Goal: Find specific page/section: Find specific page/section

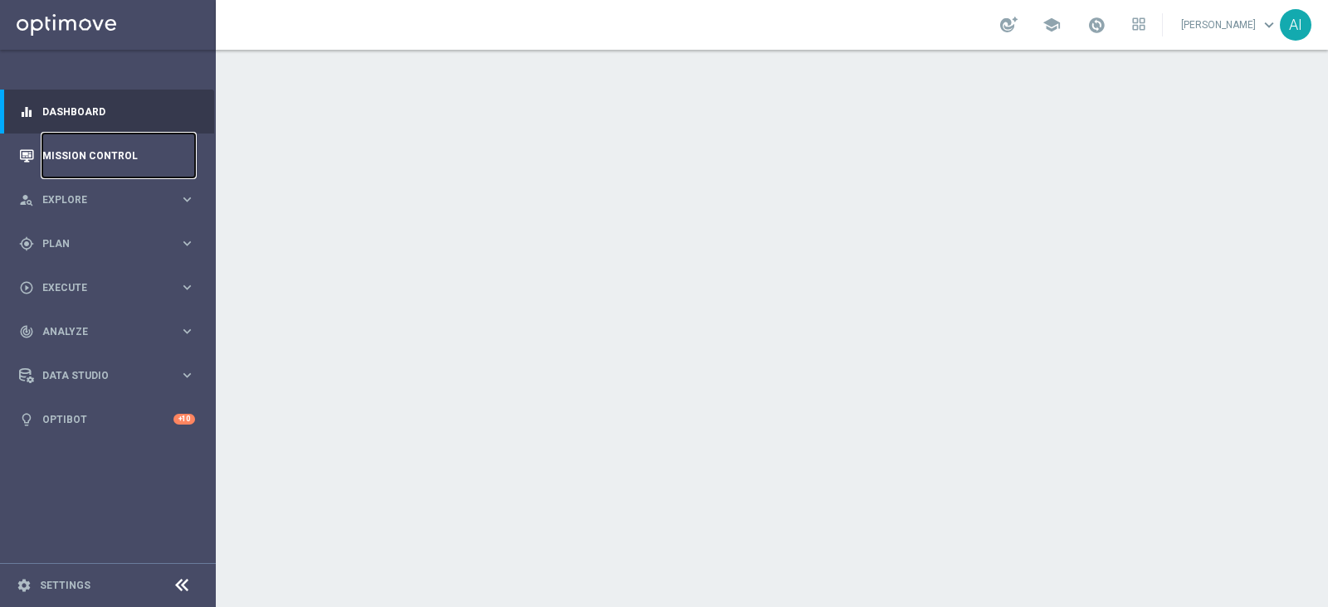
click at [108, 143] on link "Mission Control" at bounding box center [118, 156] width 153 height 44
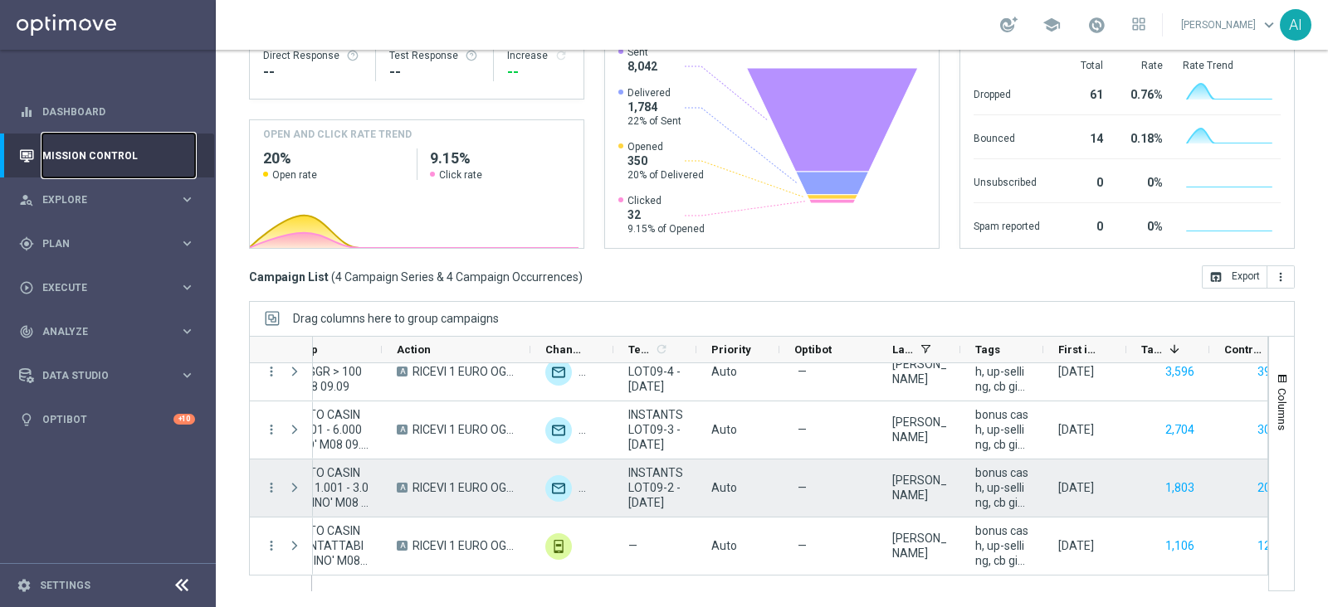
scroll to position [0, 477]
